Goal: Consume media (video, audio): Consume media (video, audio)

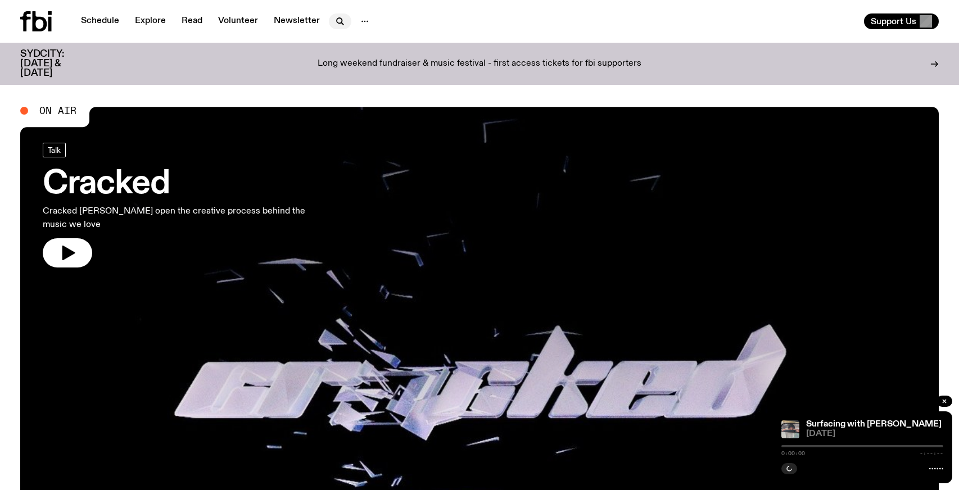
click at [336, 19] on icon "button" at bounding box center [339, 21] width 13 height 13
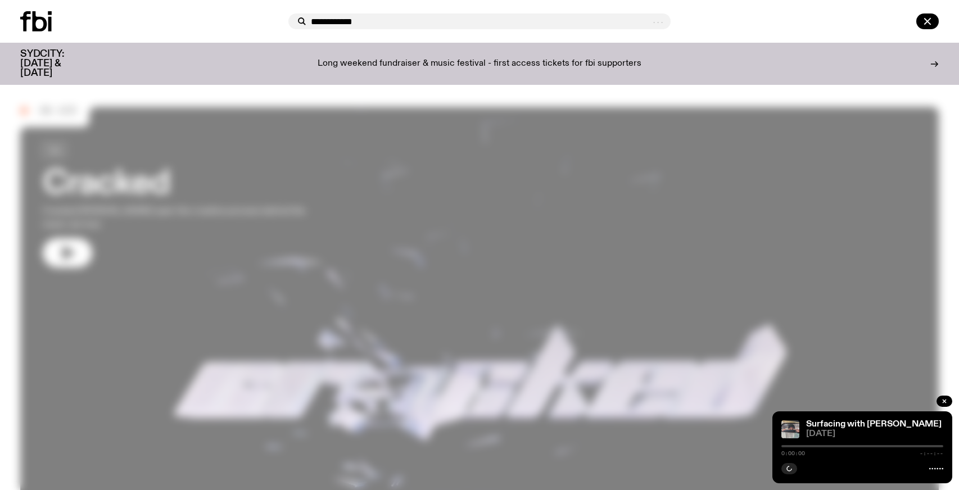
type input "**********"
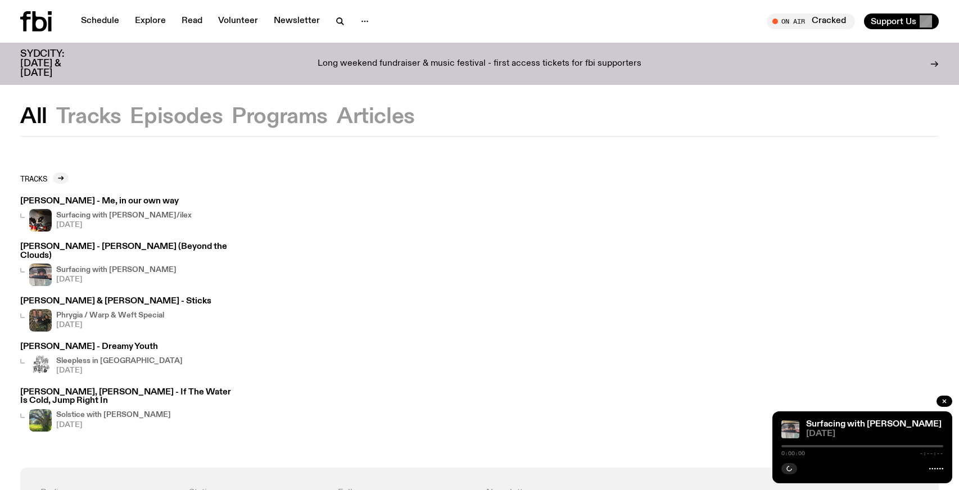
click at [81, 215] on h4 "Surfacing with [PERSON_NAME]/ilex" at bounding box center [123, 215] width 135 height 7
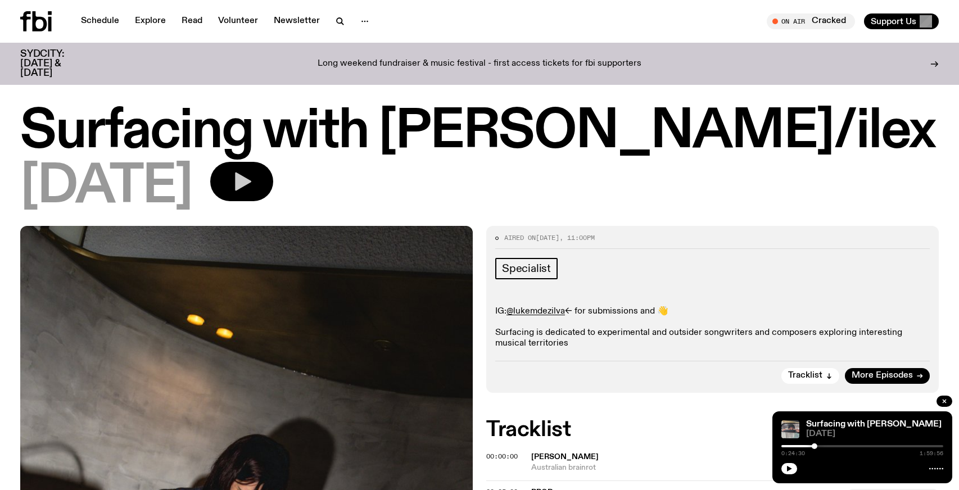
click at [251, 182] on icon "button" at bounding box center [243, 182] width 16 height 19
click at [874, 449] on div "0:00:00 1:59:59" at bounding box center [862, 449] width 162 height 13
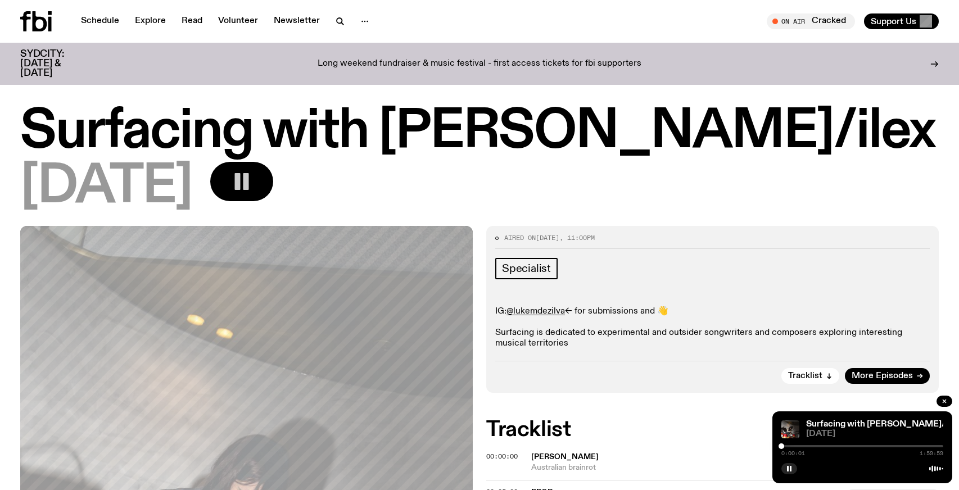
click at [874, 446] on div at bounding box center [862, 446] width 162 height 2
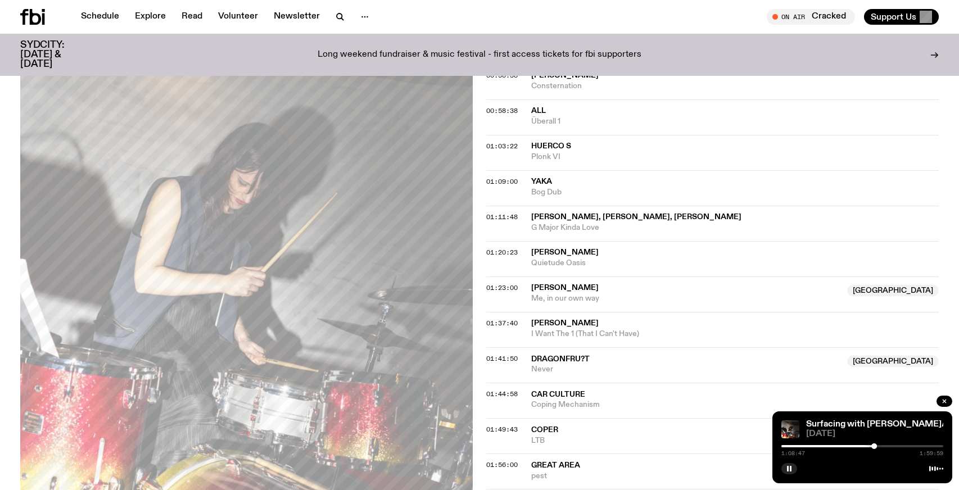
scroll to position [761, 0]
click at [878, 446] on div at bounding box center [862, 446] width 162 height 2
click at [884, 446] on div at bounding box center [862, 446] width 162 height 2
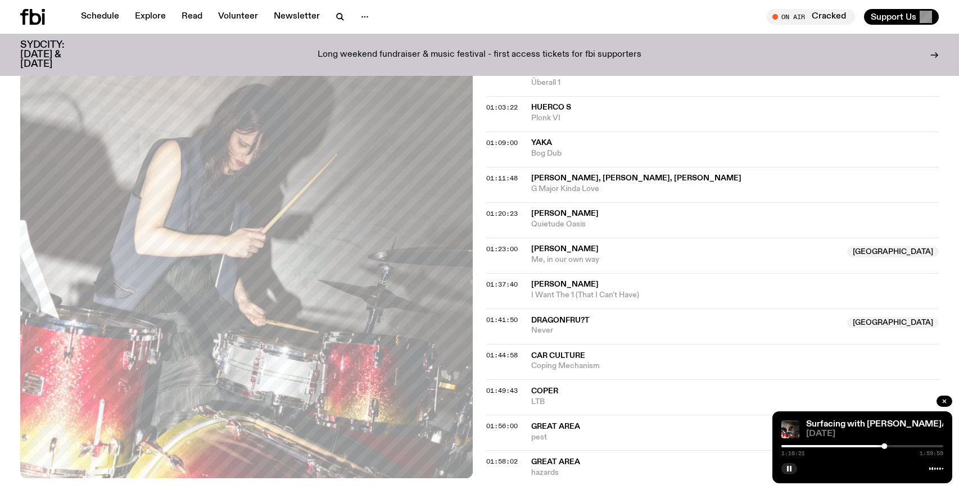
scroll to position [778, 0]
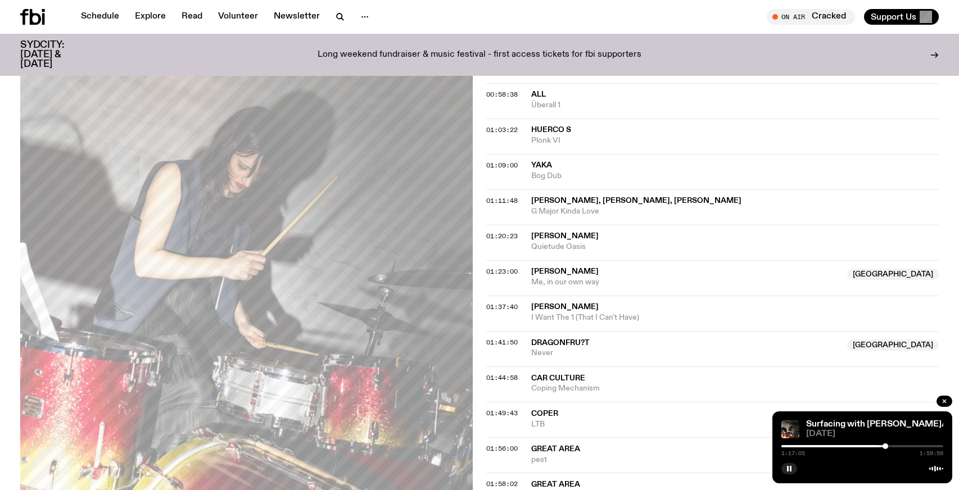
click at [889, 446] on div at bounding box center [862, 446] width 162 height 2
click at [890, 446] on div at bounding box center [890, 446] width 6 height 6
click at [893, 446] on div at bounding box center [862, 446] width 162 height 2
click at [895, 445] on div at bounding box center [893, 446] width 6 height 6
click at [898, 445] on div at bounding box center [896, 446] width 6 height 6
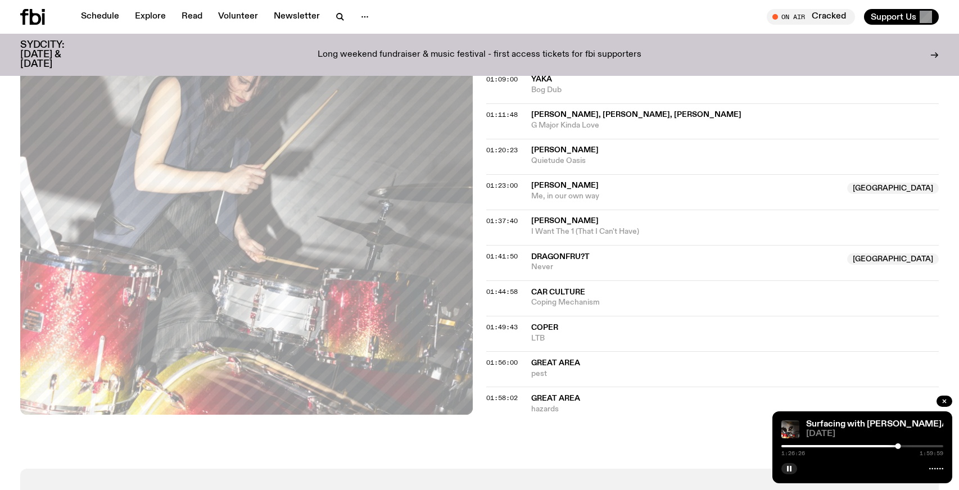
scroll to position [865, 0]
click at [902, 446] on div at bounding box center [862, 446] width 162 height 2
click at [904, 446] on div at bounding box center [904, 446] width 6 height 6
click at [906, 446] on div at bounding box center [904, 446] width 6 height 6
click at [905, 446] on div at bounding box center [906, 446] width 6 height 6
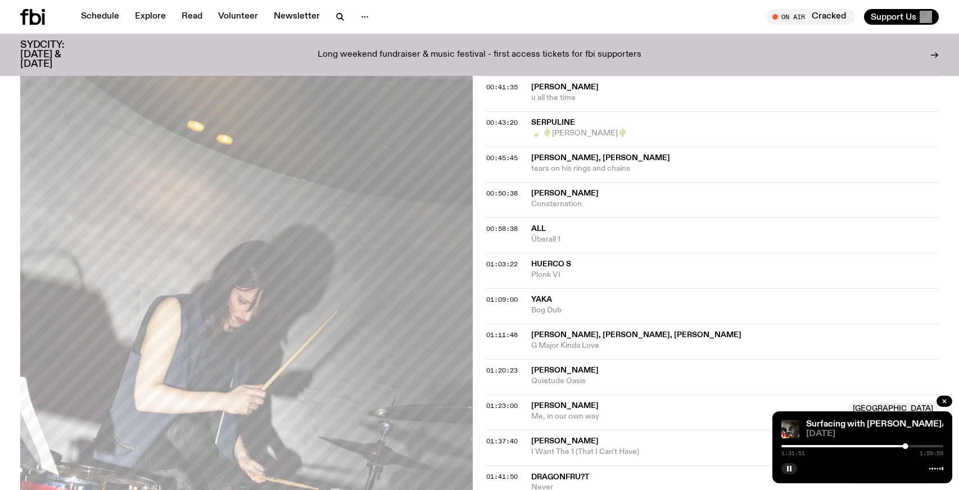
scroll to position [663, 0]
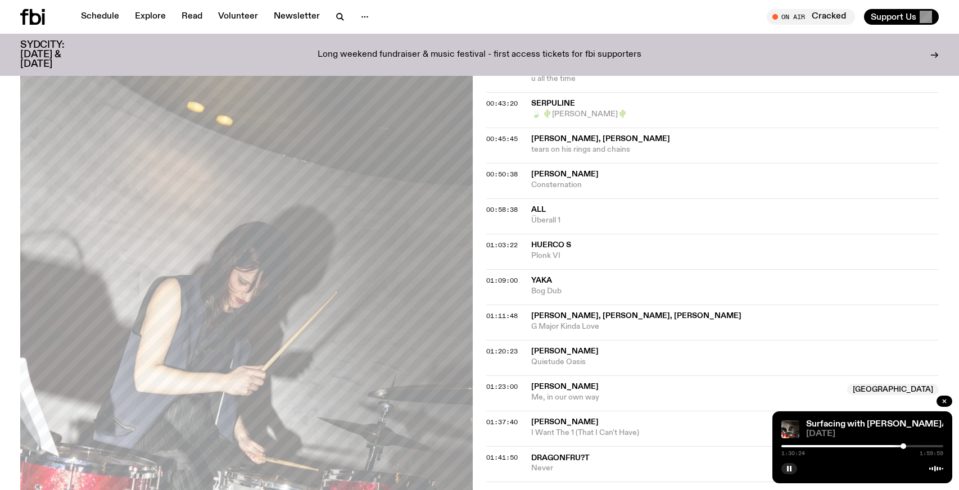
click at [903, 446] on div at bounding box center [903, 446] width 6 height 6
click at [904, 446] on div at bounding box center [903, 446] width 6 height 6
click at [904, 446] on div at bounding box center [904, 446] width 6 height 6
click at [906, 446] on div at bounding box center [905, 446] width 6 height 6
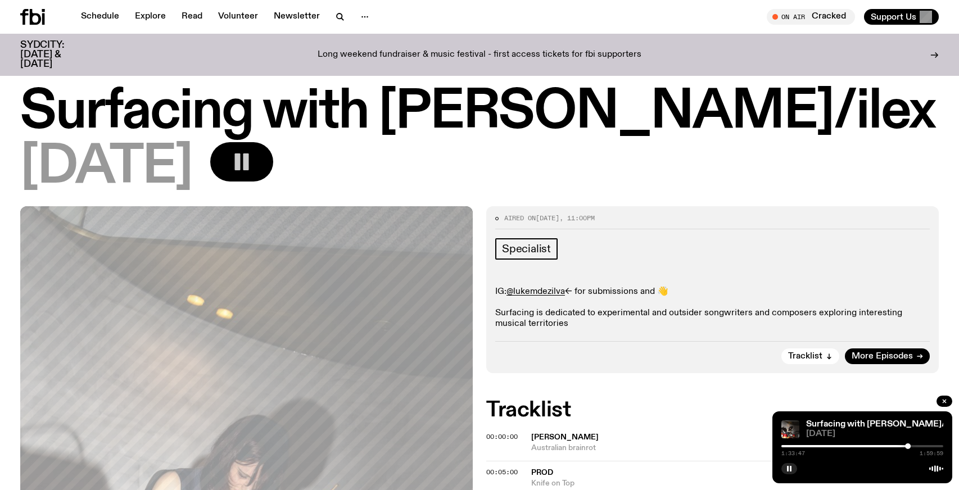
scroll to position [0, 0]
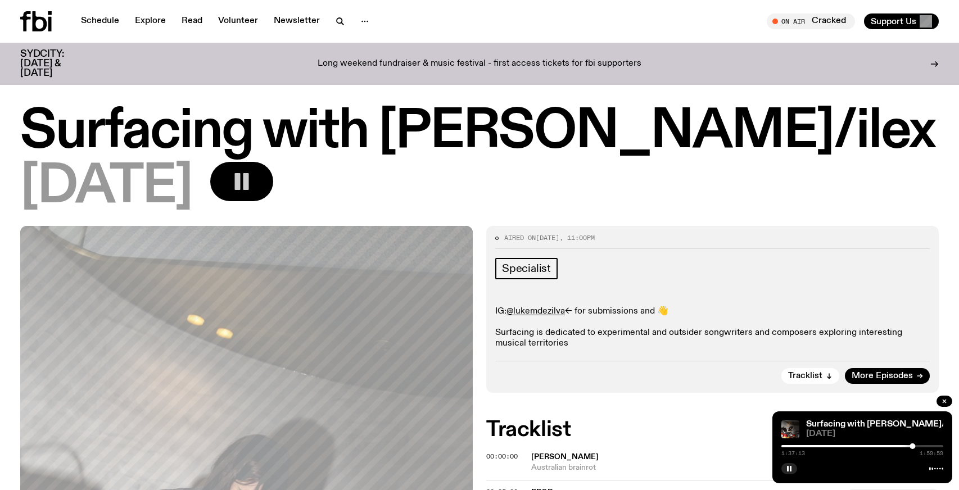
click at [921, 447] on div at bounding box center [862, 446] width 162 height 2
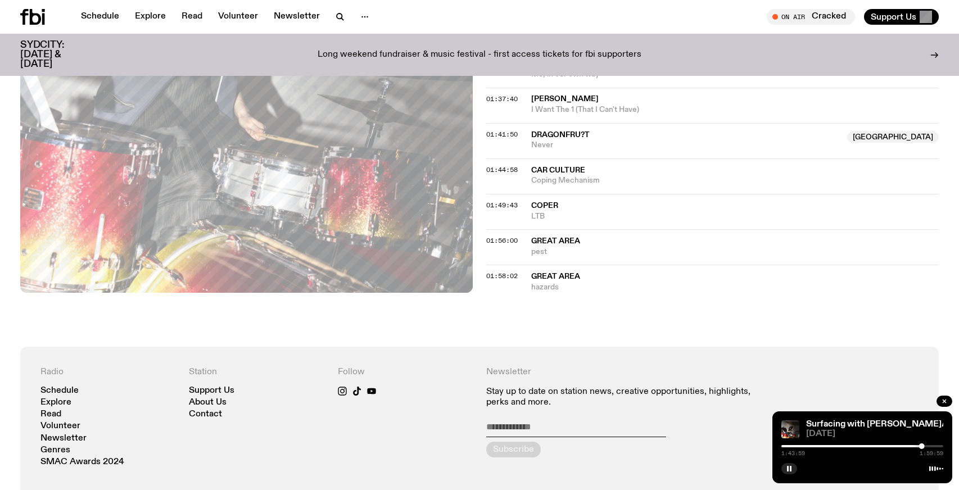
scroll to position [904, 0]
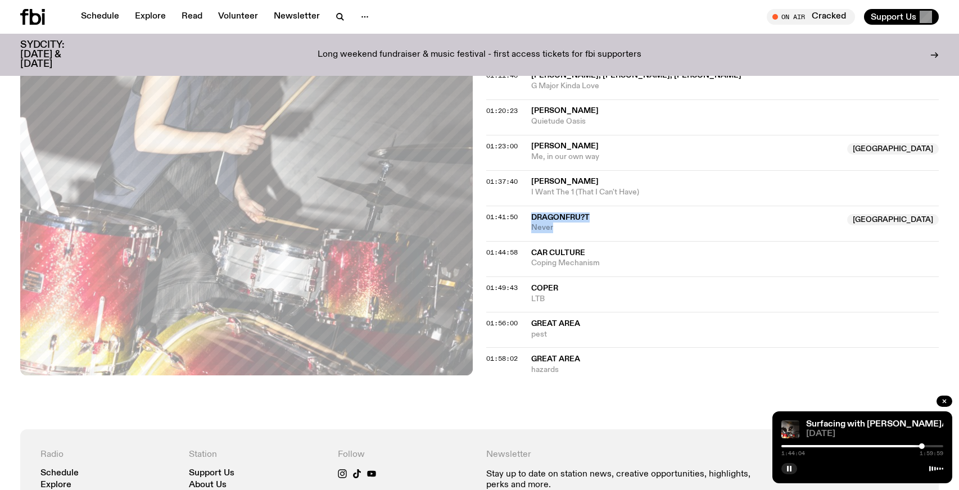
drag, startPoint x: 527, startPoint y: 216, endPoint x: 552, endPoint y: 229, distance: 28.7
click at [552, 241] on div "01:41:50 Dragonfru?t [GEOGRAPHIC_DATA] Never [GEOGRAPHIC_DATA]" at bounding box center [712, 258] width 452 height 35
copy div "Dragonfru?t [GEOGRAPHIC_DATA] Never"
click at [916, 447] on div at bounding box center [841, 446] width 162 height 2
click at [919, 446] on div at bounding box center [862, 446] width 162 height 2
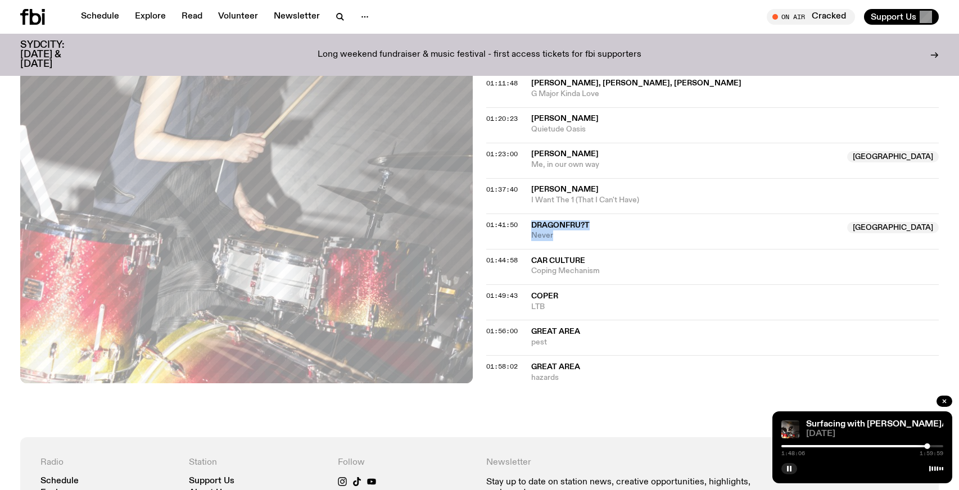
scroll to position [896, 0]
click at [790, 468] on rect "button" at bounding box center [791, 469] width 2 height 6
